Goal: Transaction & Acquisition: Book appointment/travel/reservation

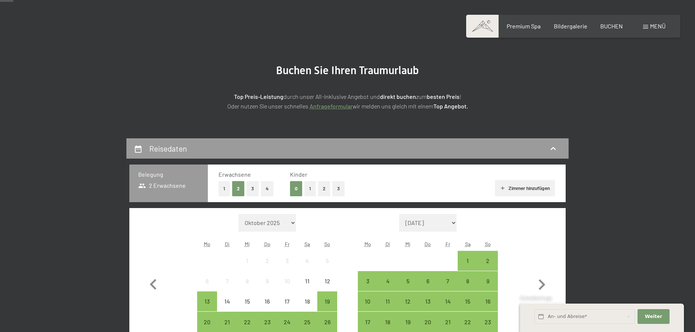
scroll to position [75, 0]
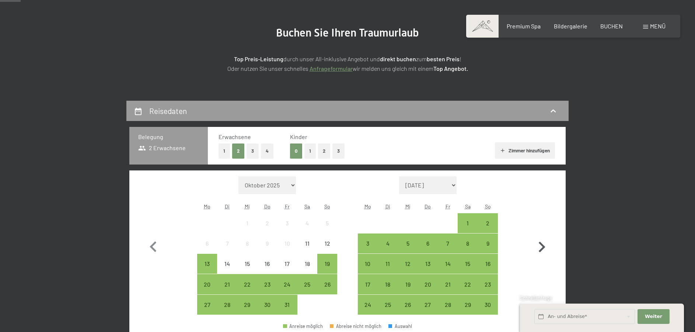
click at [543, 245] on icon "button" at bounding box center [542, 247] width 7 height 11
select select "[DATE]"
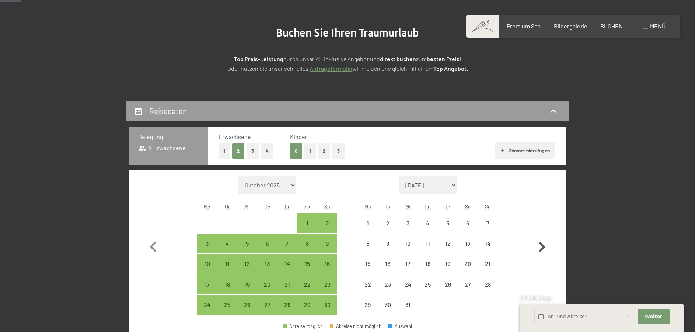
select select "[DATE]"
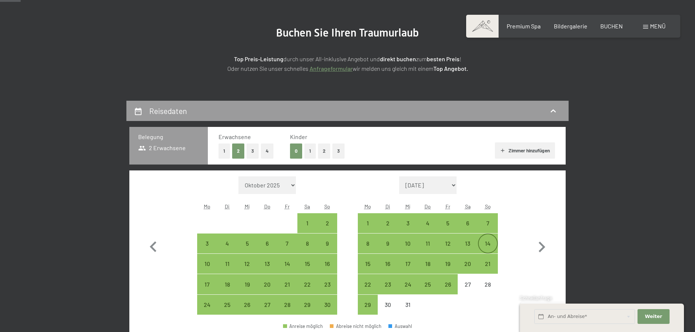
click at [489, 246] on div "14" at bounding box center [488, 249] width 18 height 18
select select "[DATE]"
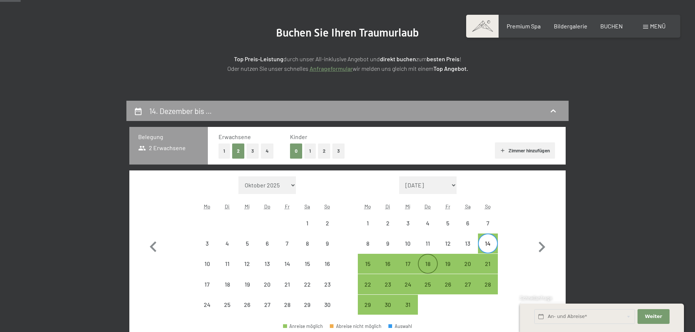
click at [430, 268] on div "18" at bounding box center [428, 270] width 18 height 18
select select "[DATE]"
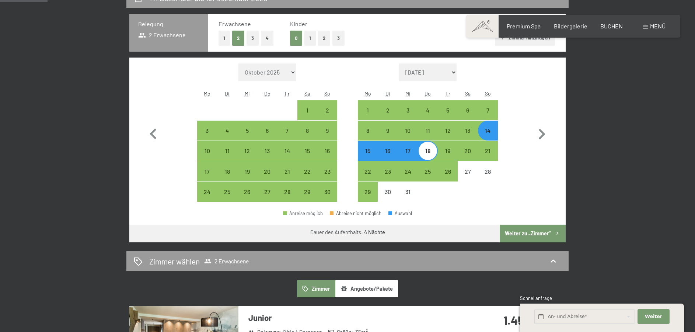
scroll to position [226, 0]
